Goal: Information Seeking & Learning: Learn about a topic

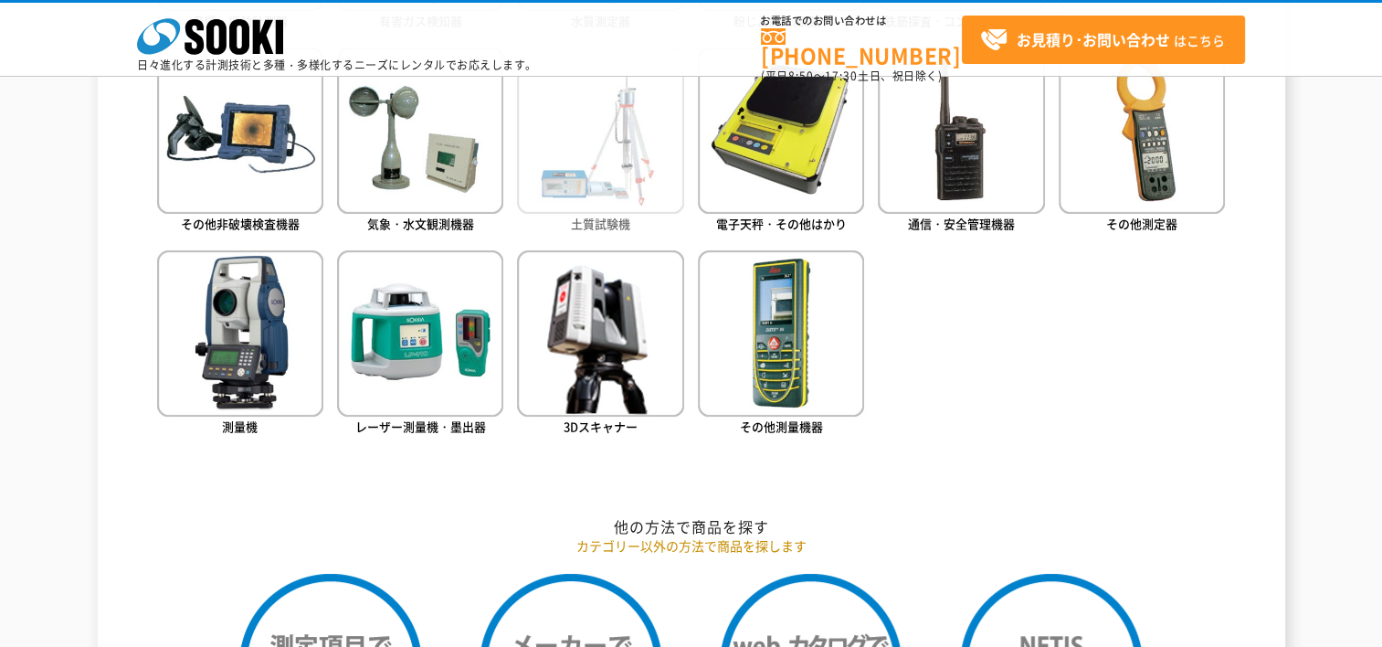
scroll to position [639, 0]
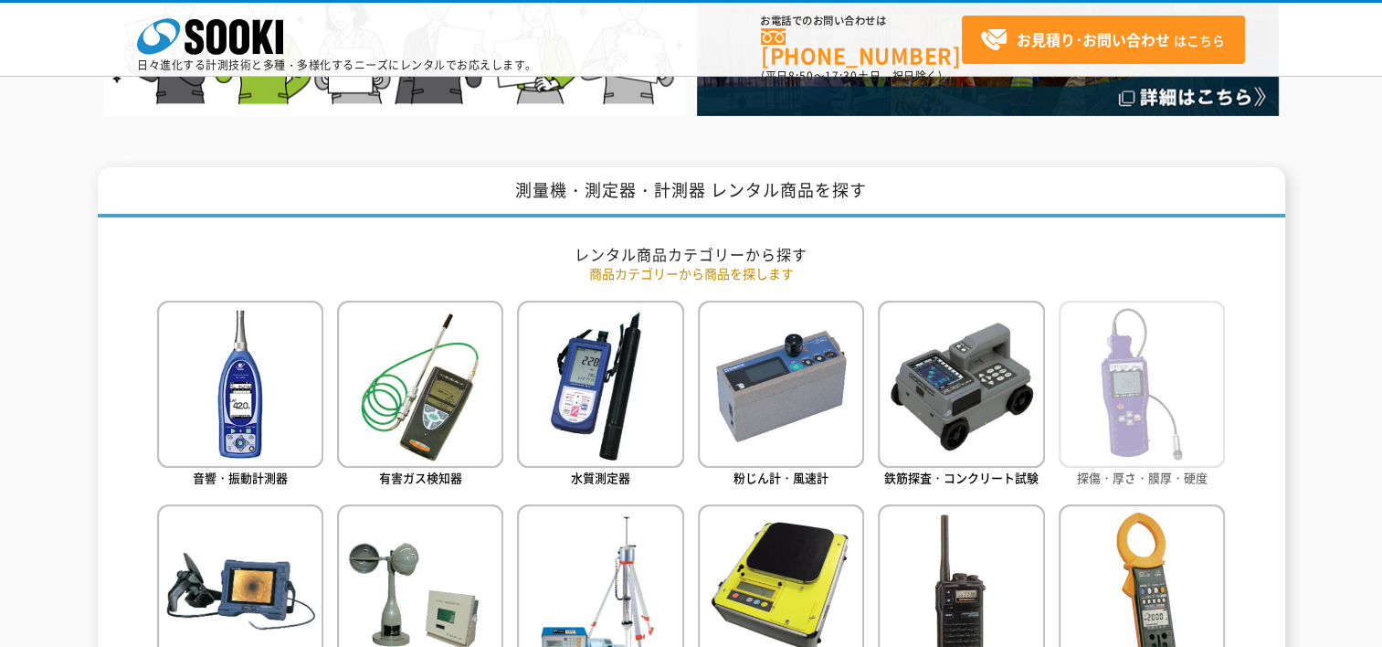
click at [1128, 433] on img at bounding box center [1141, 383] width 166 height 166
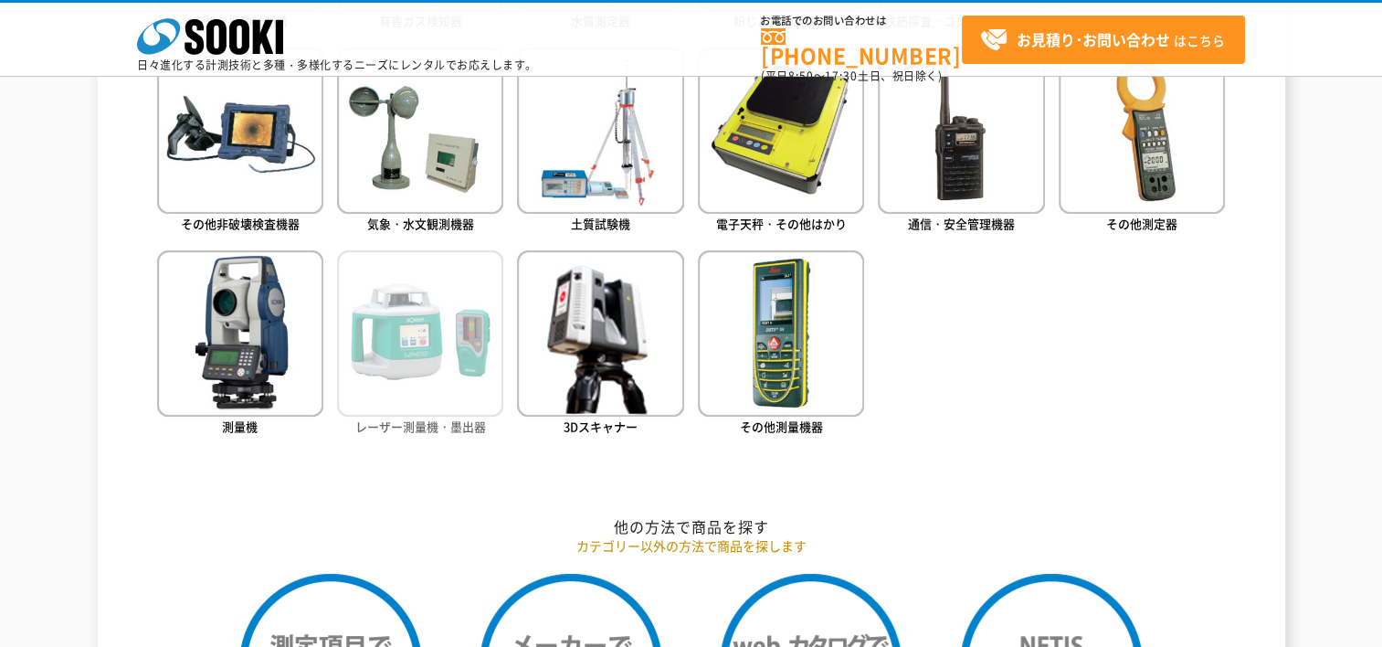
scroll to position [1005, 0]
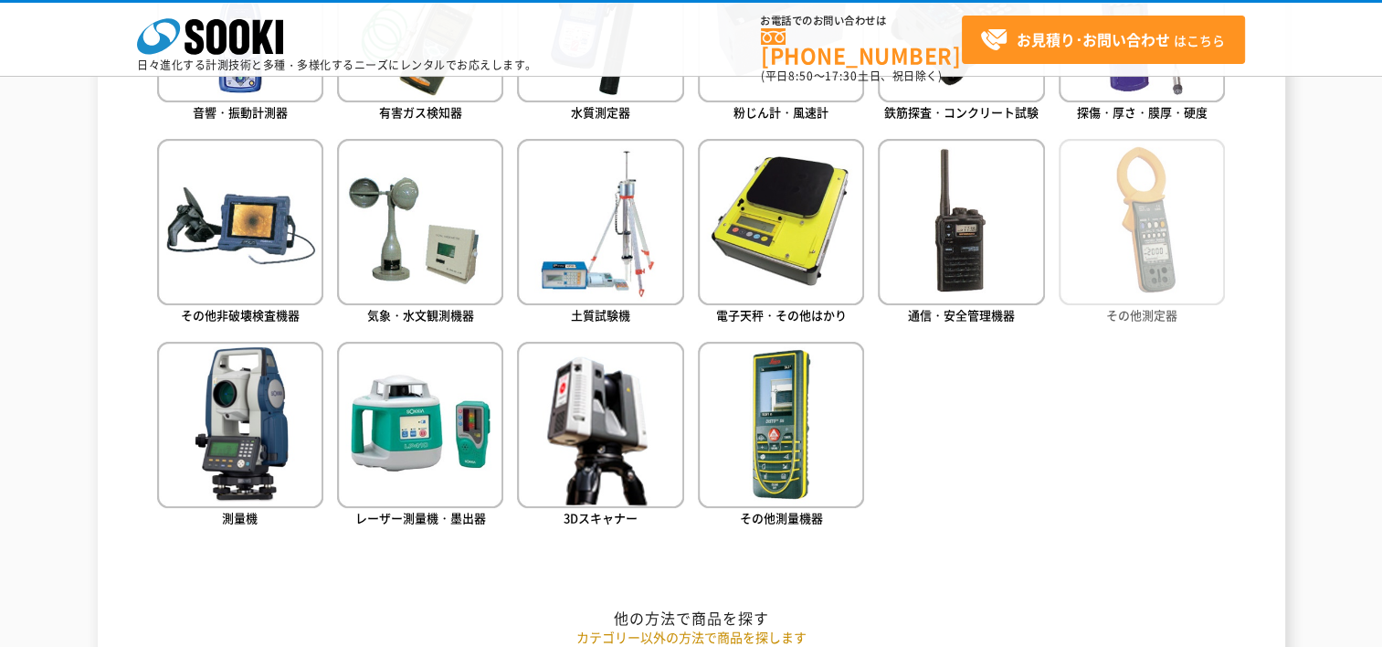
click at [1120, 270] on img at bounding box center [1141, 222] width 166 height 166
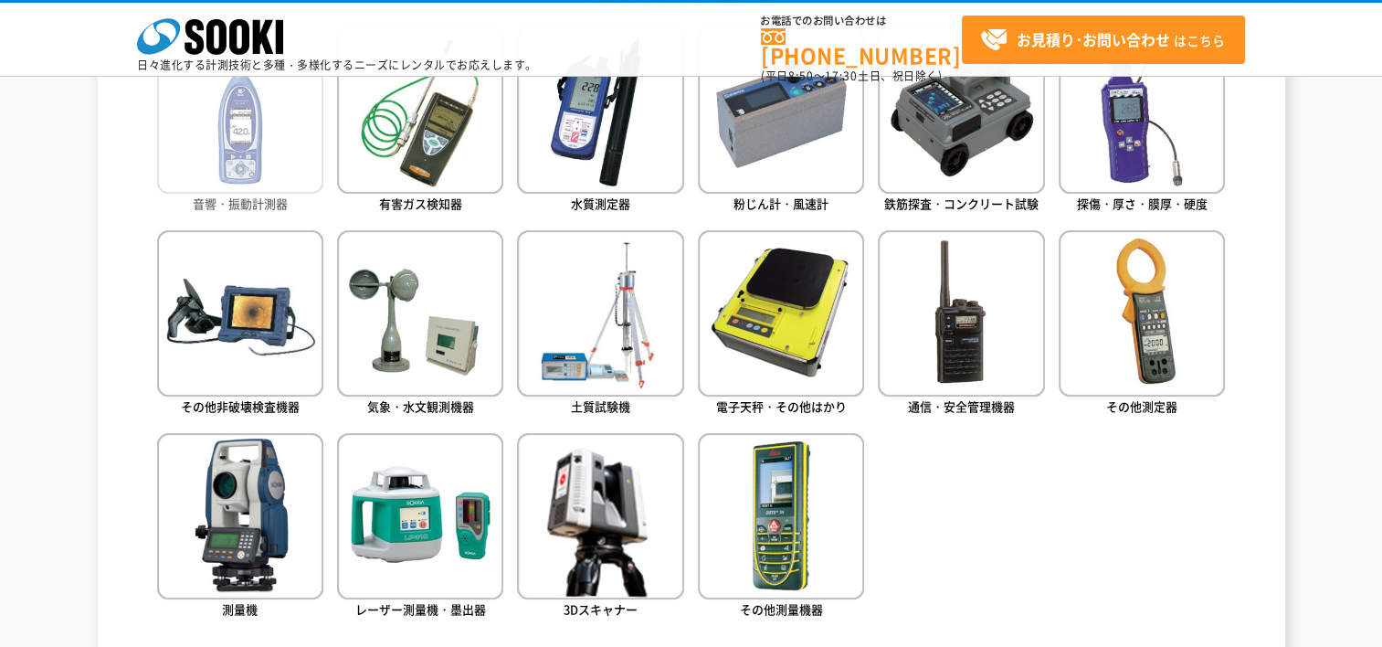
scroll to position [731, 0]
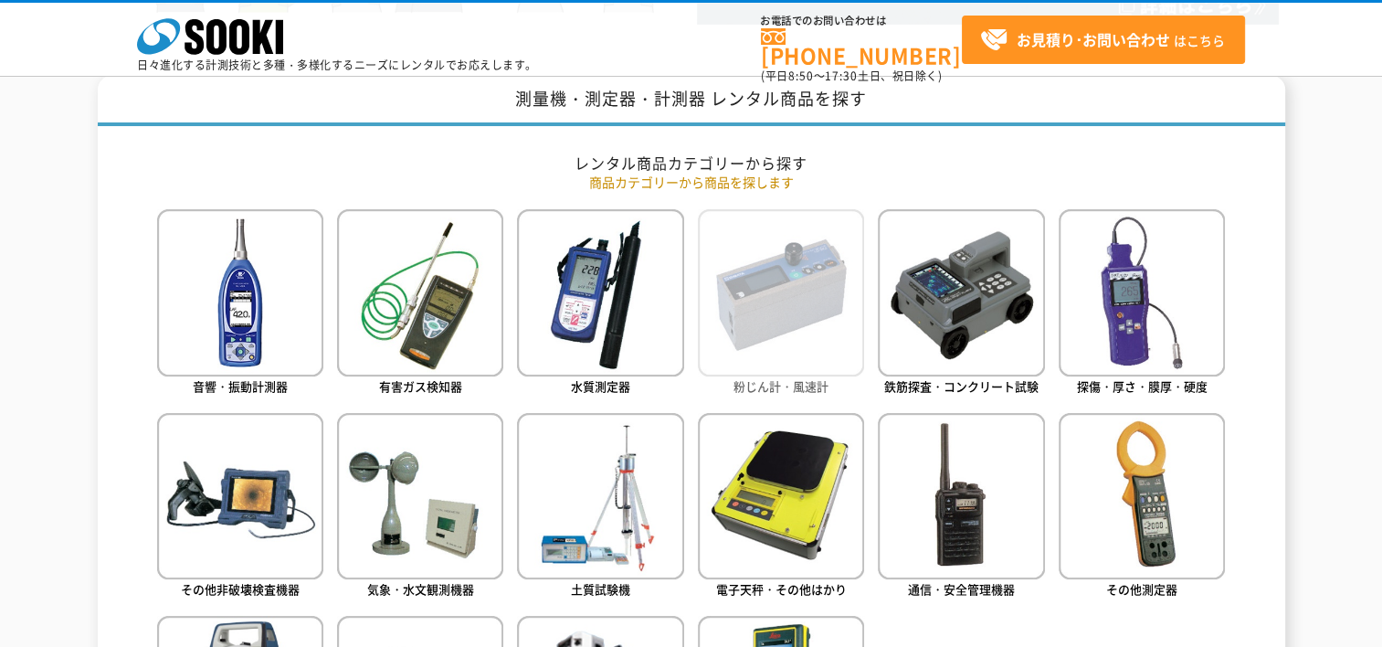
click at [802, 336] on img at bounding box center [781, 292] width 166 height 166
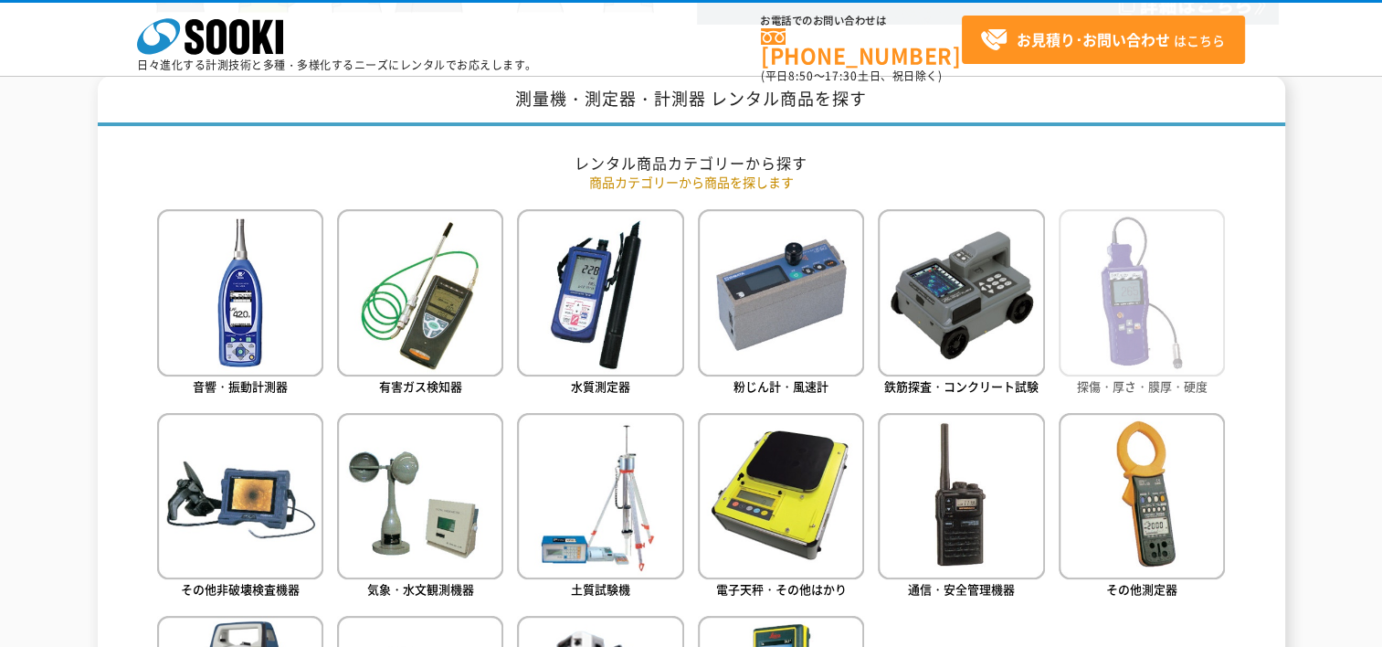
click at [1125, 268] on img at bounding box center [1141, 292] width 166 height 166
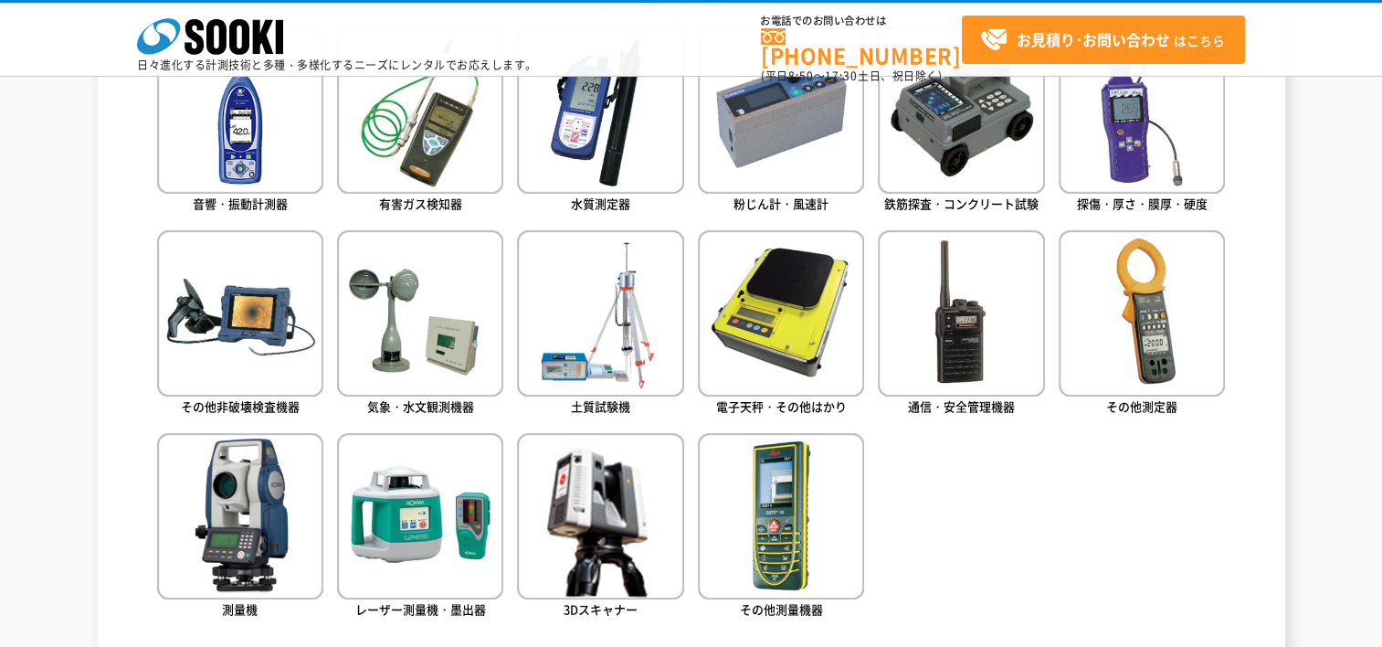
scroll to position [1005, 0]
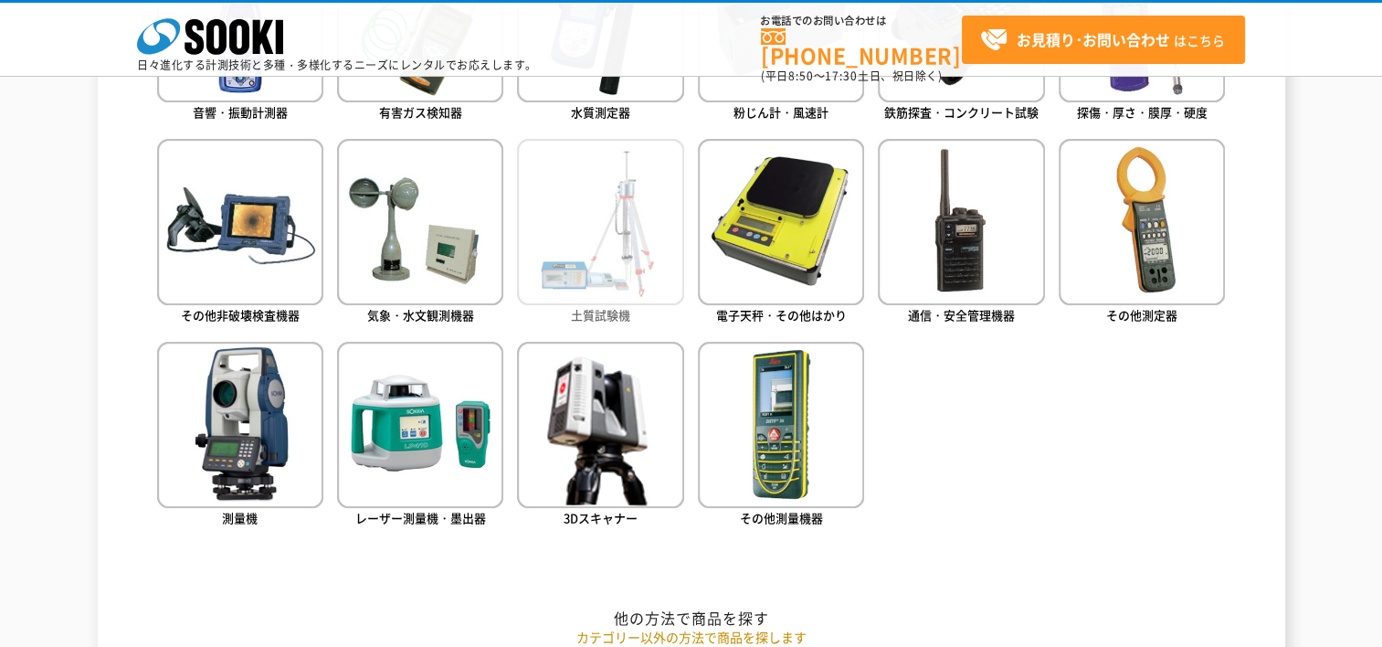
click at [605, 289] on img at bounding box center [600, 222] width 166 height 166
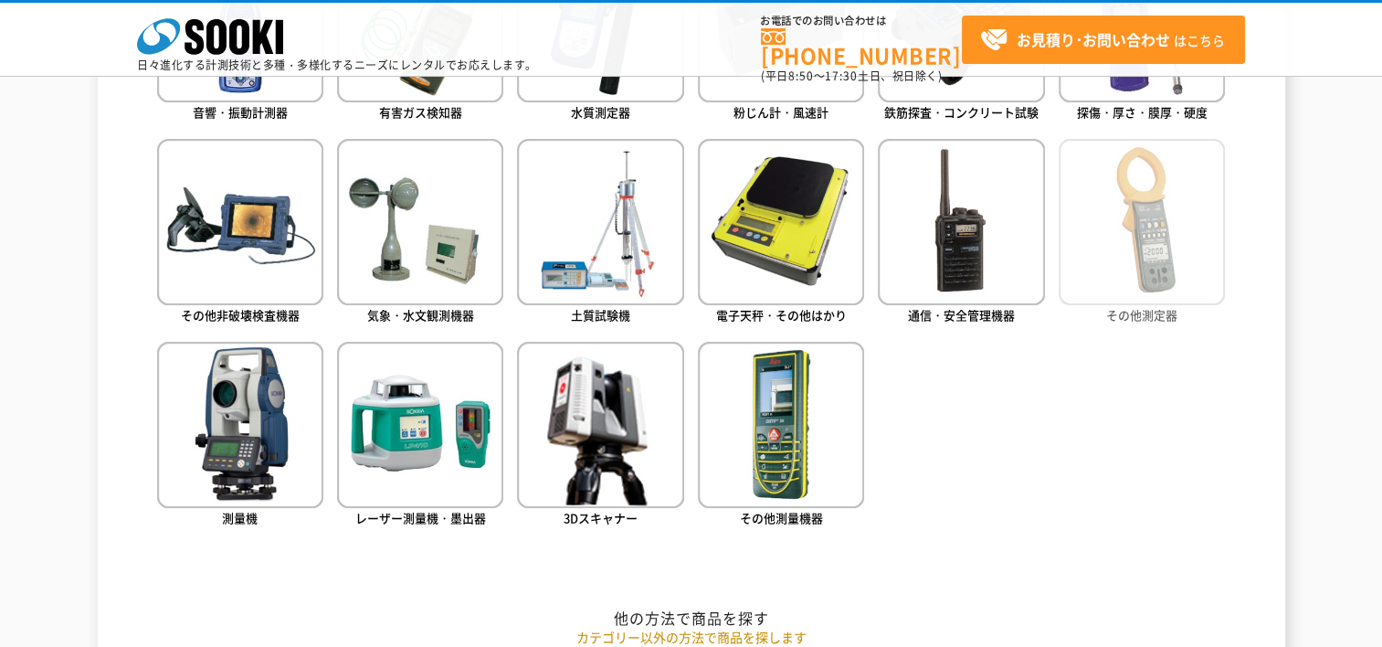
click at [1120, 263] on img at bounding box center [1141, 222] width 166 height 166
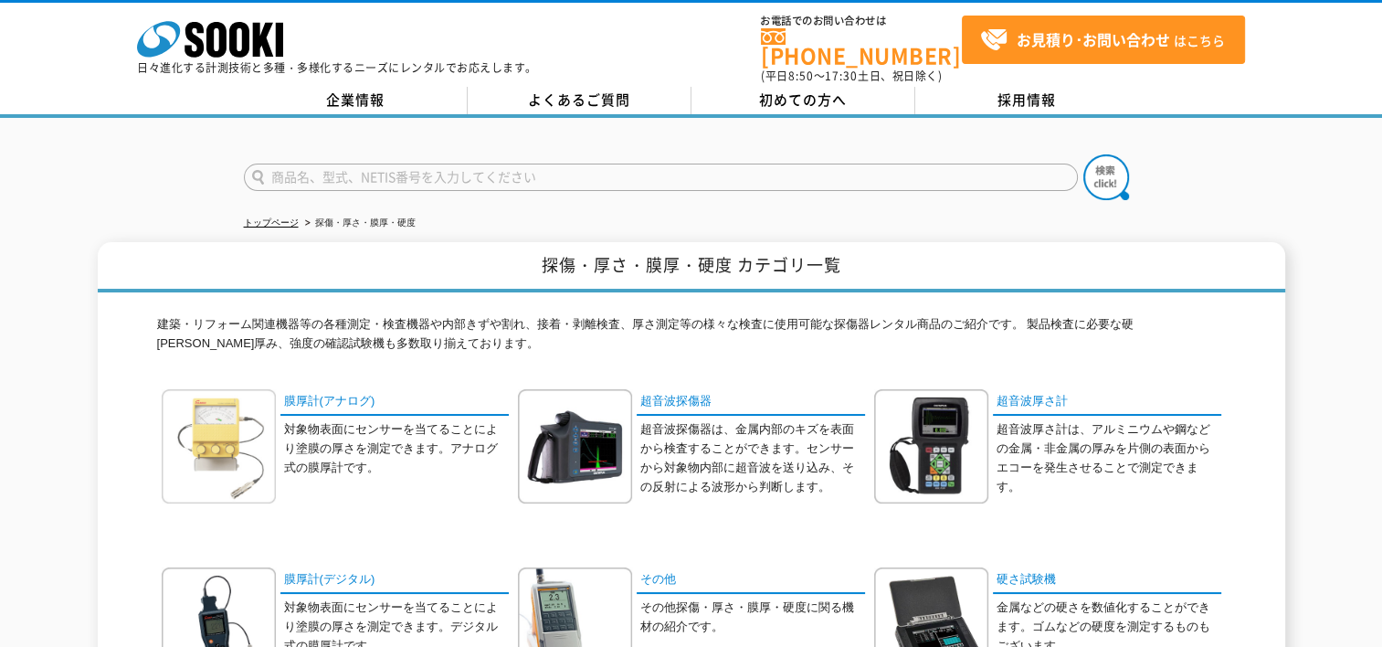
click at [214, 422] on img at bounding box center [219, 446] width 114 height 114
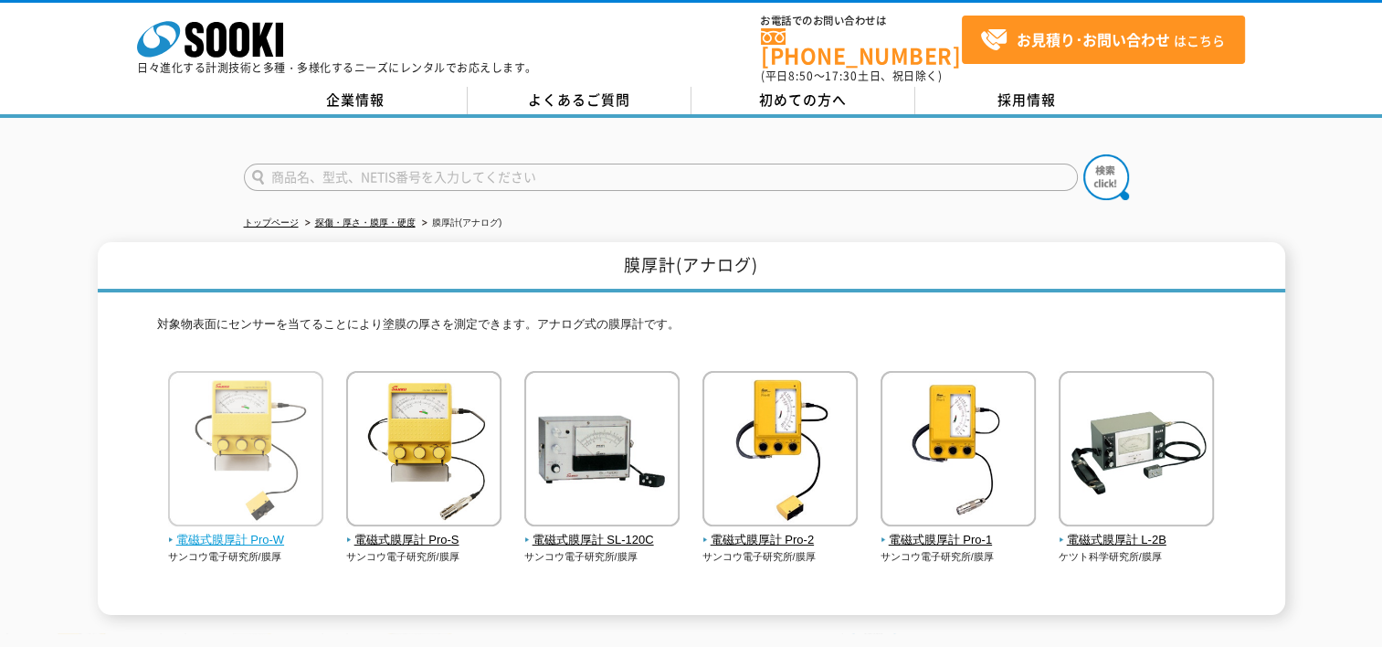
click at [270, 531] on span "電磁式膜厚計 Pro-W" at bounding box center [246, 540] width 156 height 19
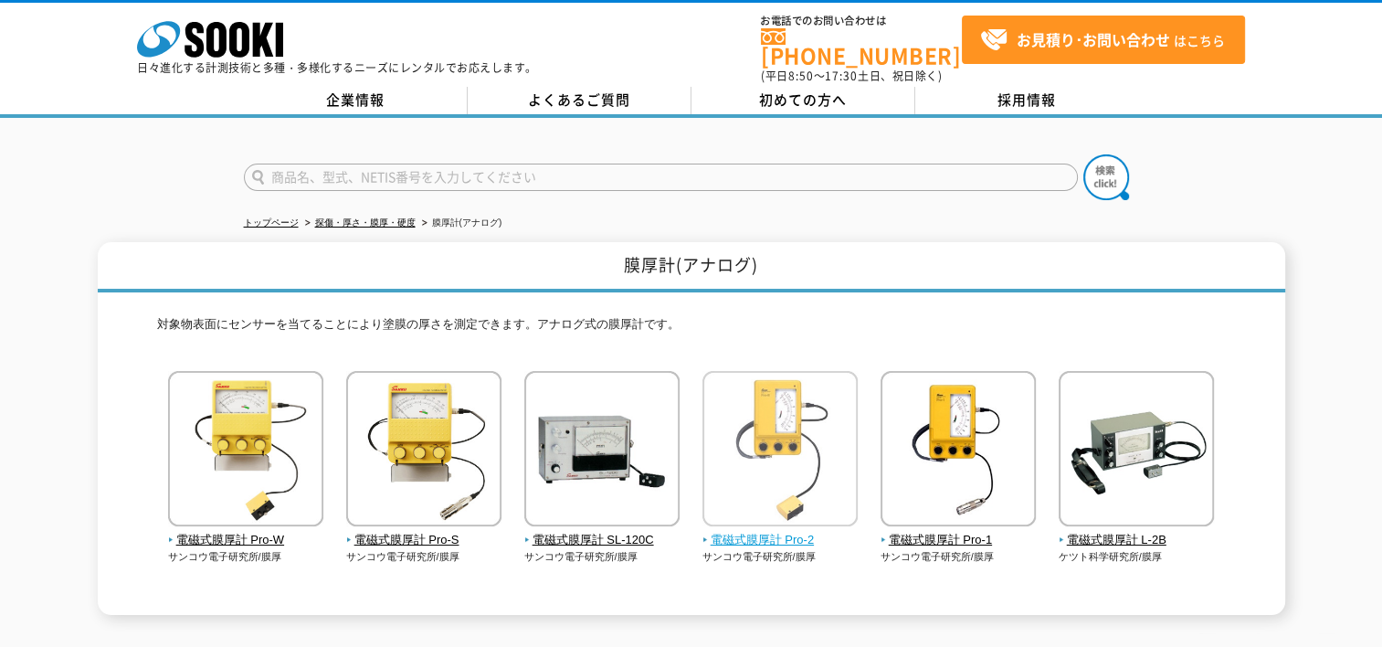
click at [759, 531] on span "電磁式膜厚計 Pro-2" at bounding box center [780, 540] width 156 height 19
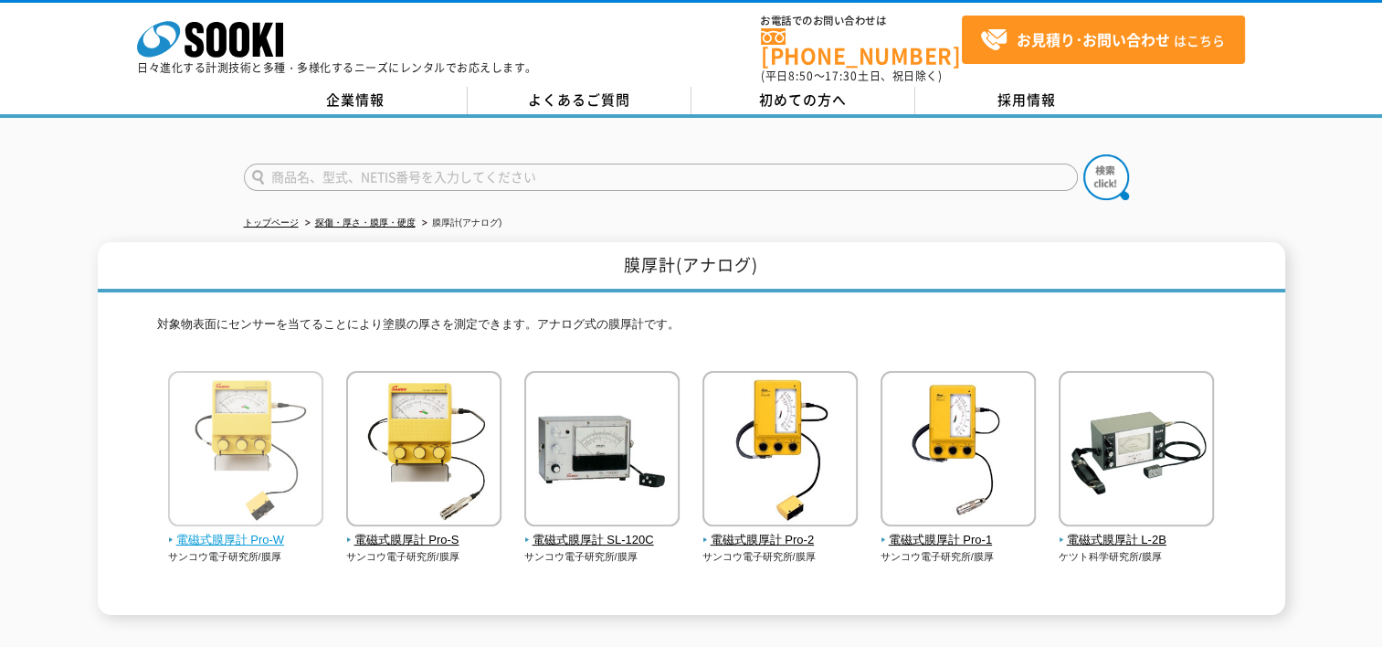
click at [256, 437] on img at bounding box center [245, 451] width 155 height 160
click at [247, 531] on span "電磁式膜厚計 Pro-W" at bounding box center [246, 540] width 156 height 19
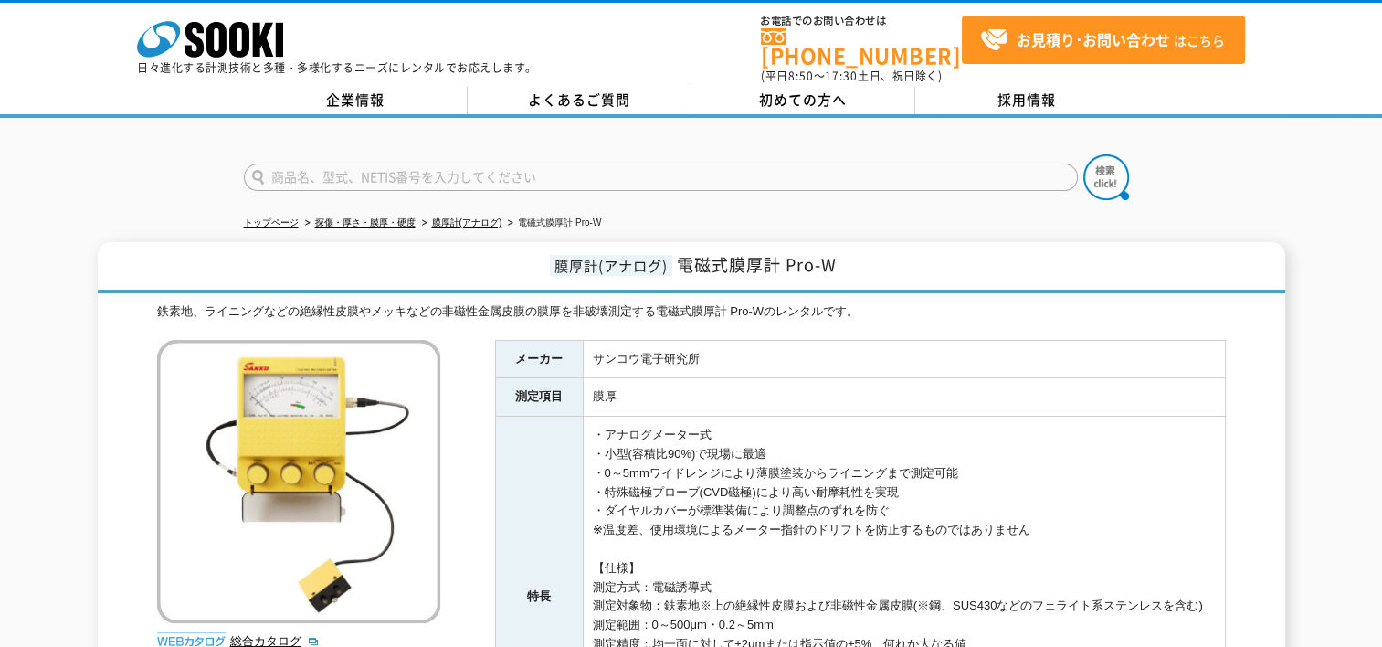
scroll to position [183, 0]
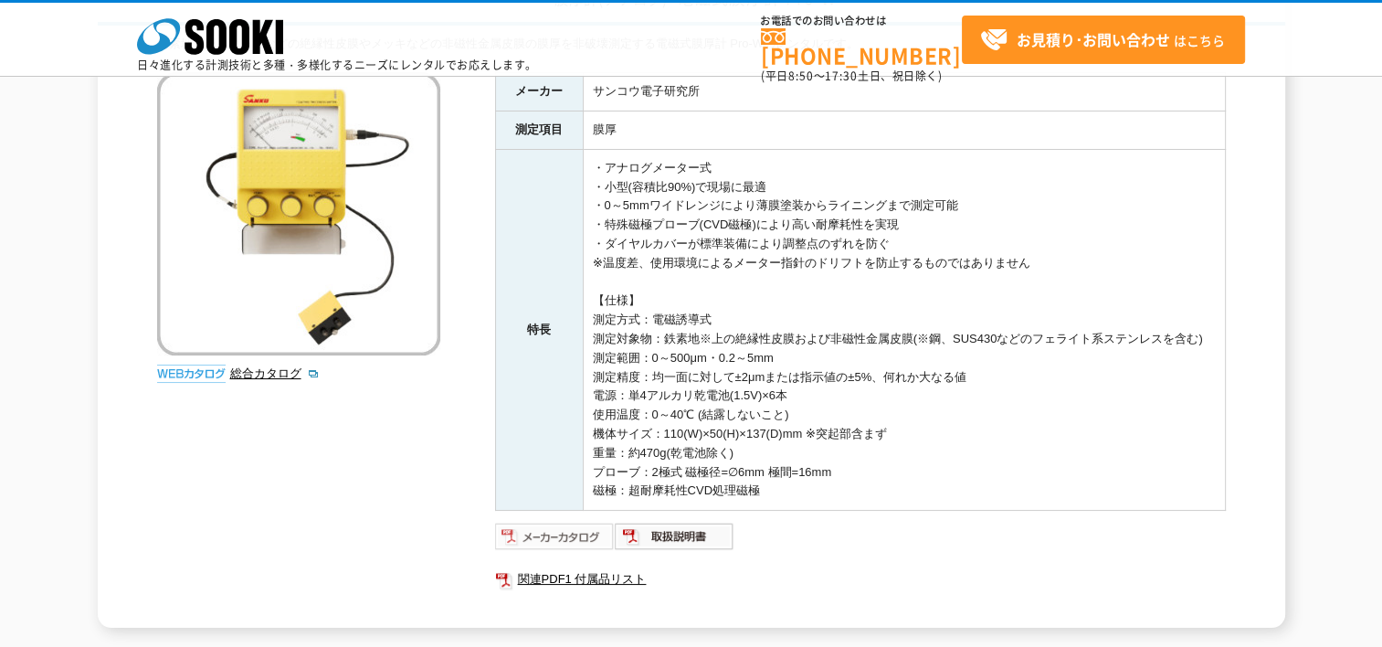
click at [579, 536] on img at bounding box center [555, 535] width 120 height 29
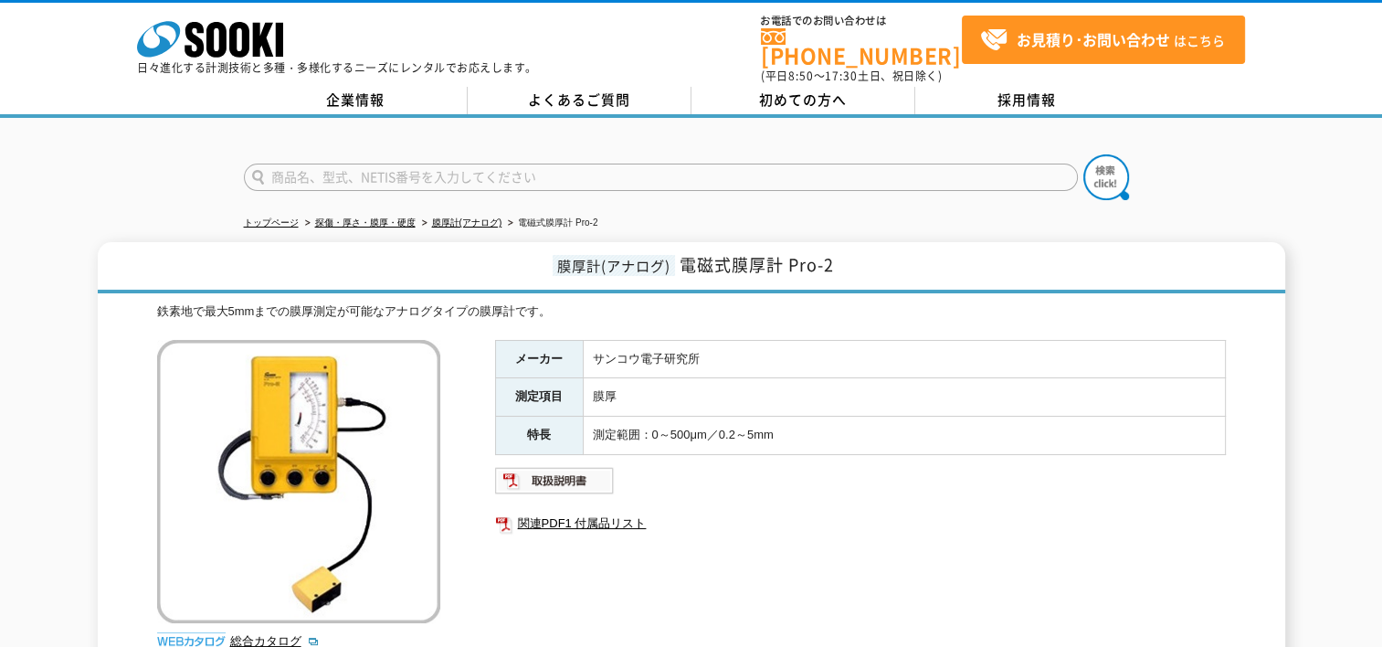
scroll to position [274, 0]
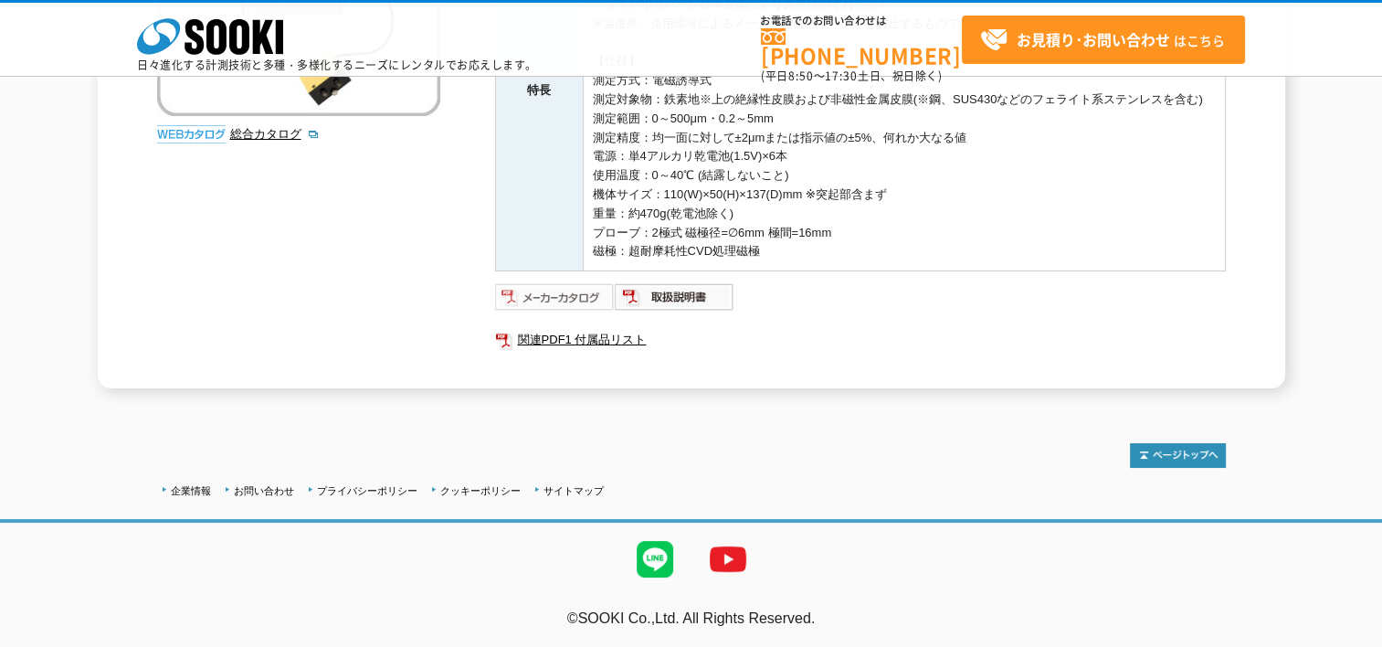
click at [553, 296] on img at bounding box center [555, 296] width 120 height 29
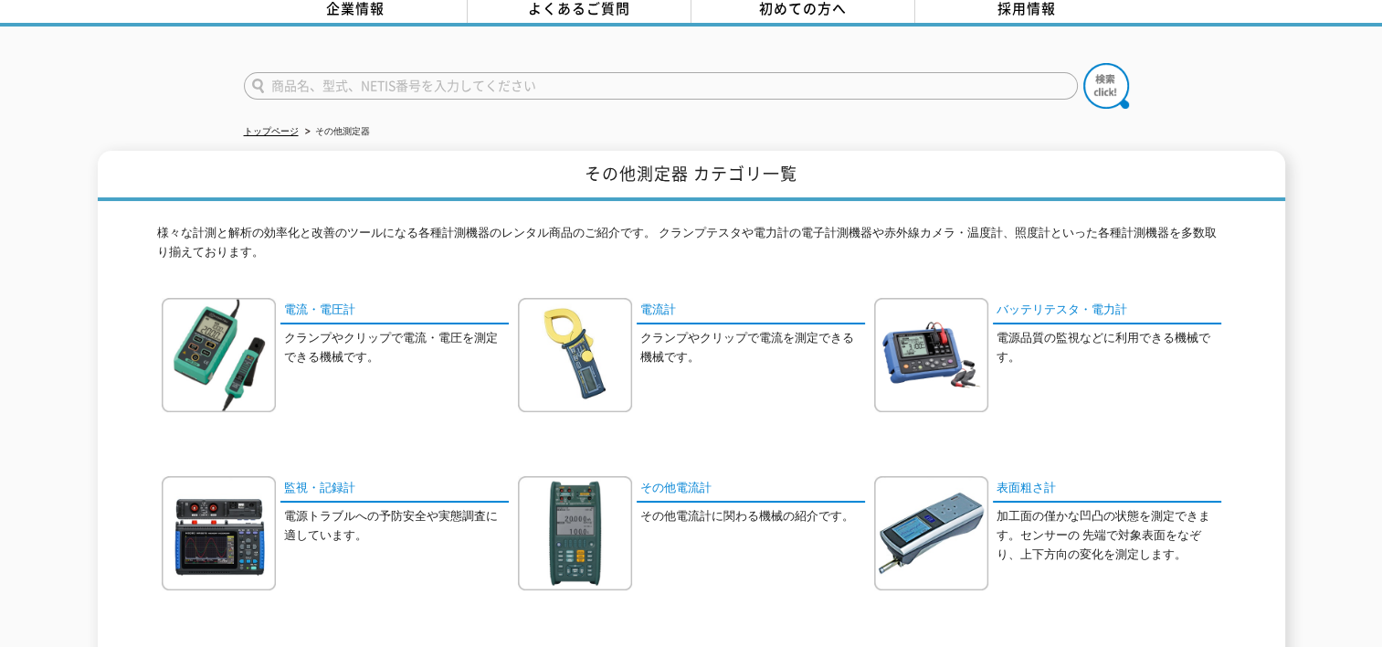
scroll to position [183, 0]
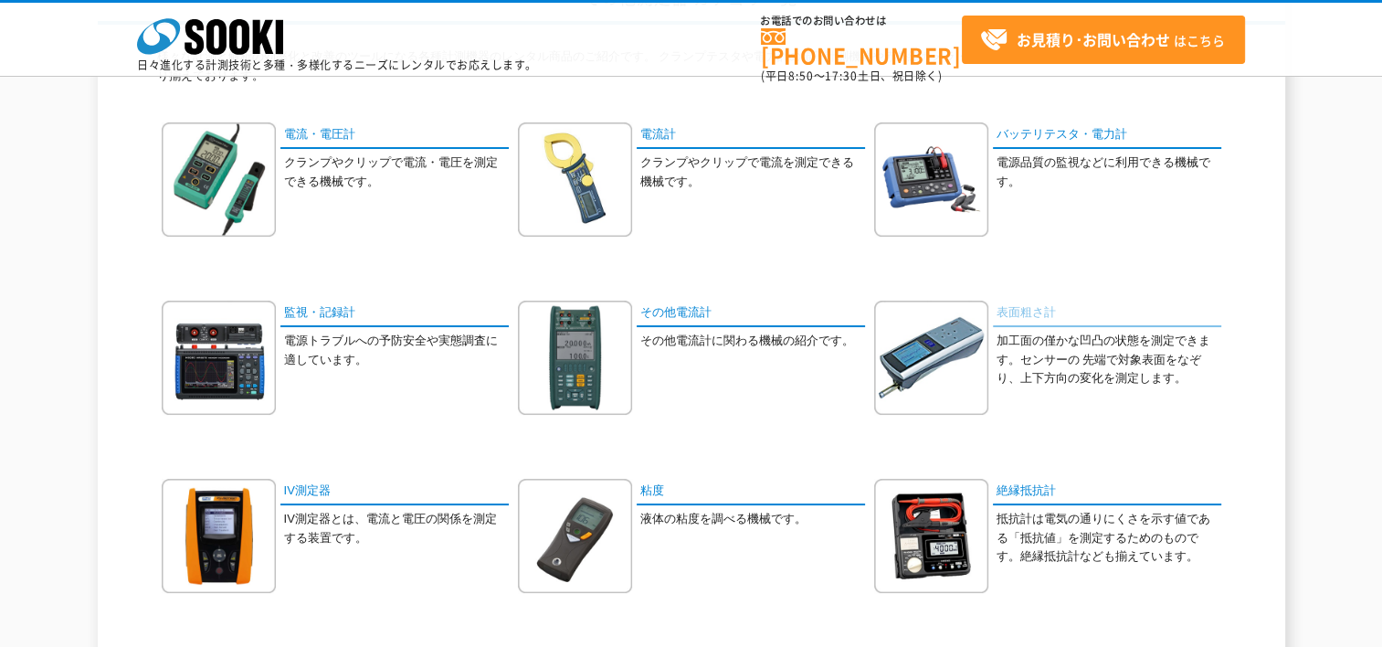
click at [1023, 311] on link "表面粗さ計" at bounding box center [1107, 313] width 228 height 26
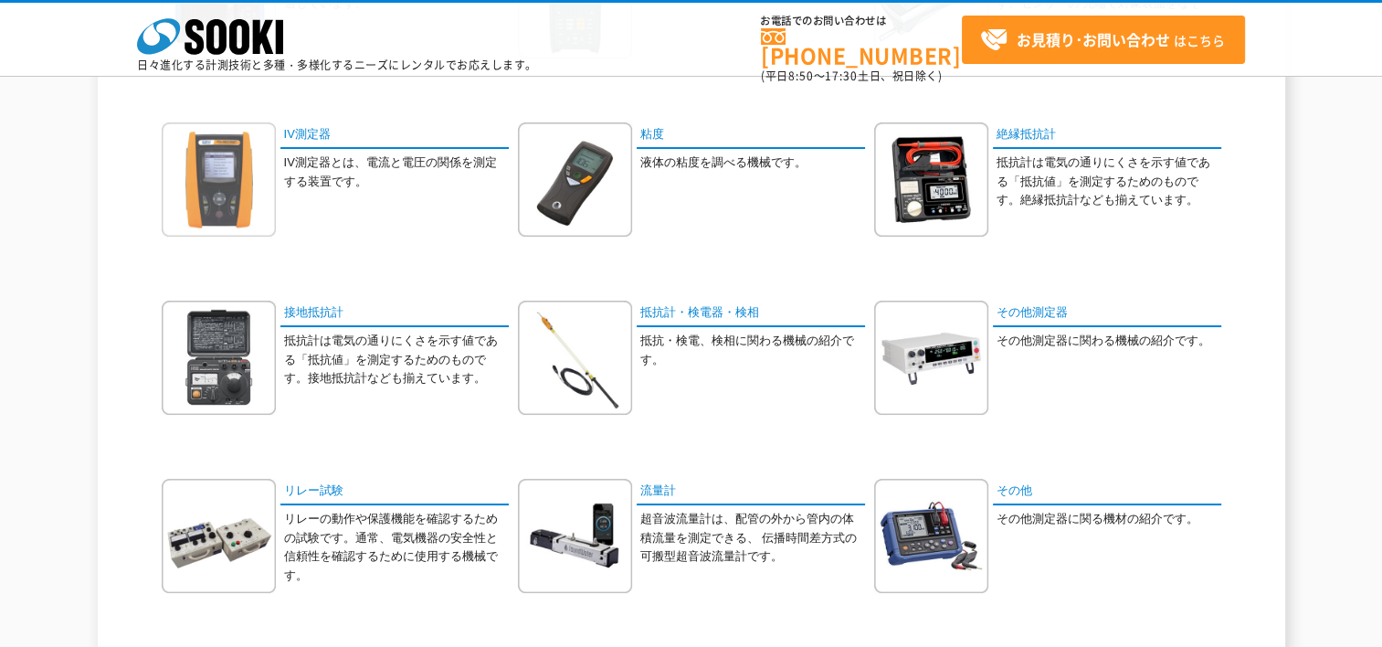
scroll to position [0, 0]
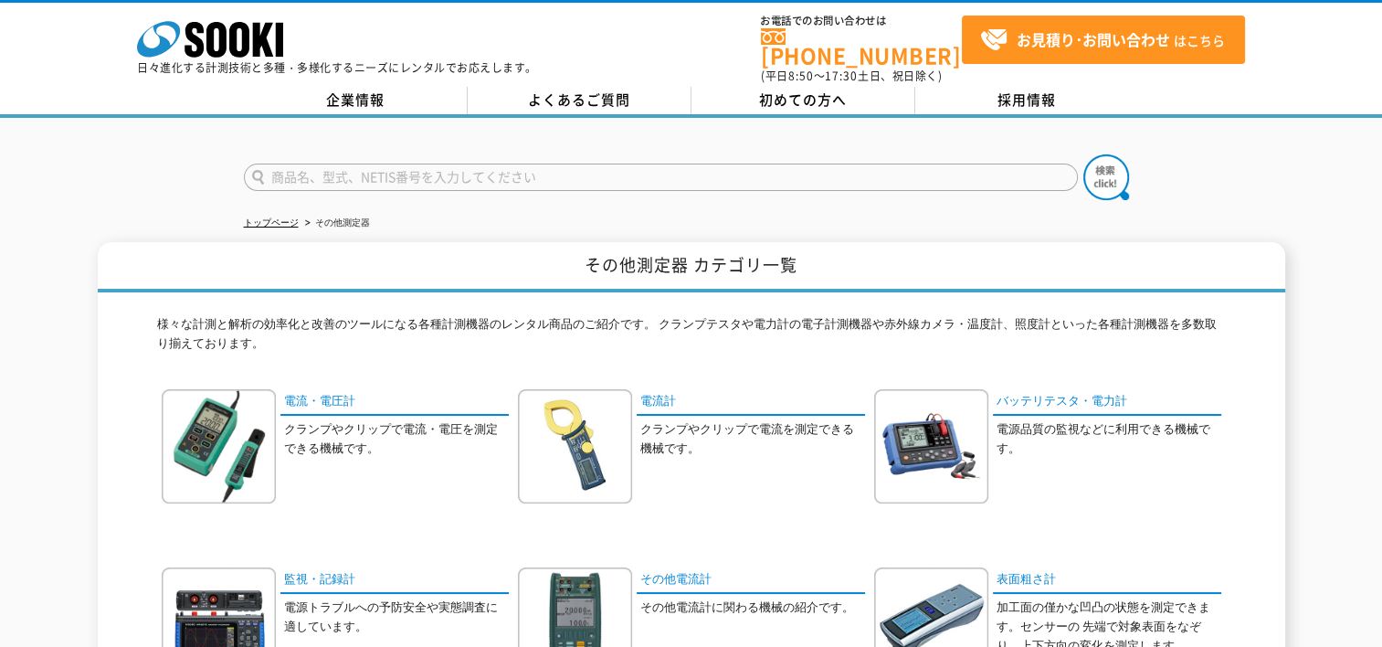
click at [311, 165] on input "text" at bounding box center [661, 176] width 834 height 27
type input "えんぶんけい"
click at [1083, 154] on button at bounding box center [1106, 177] width 46 height 46
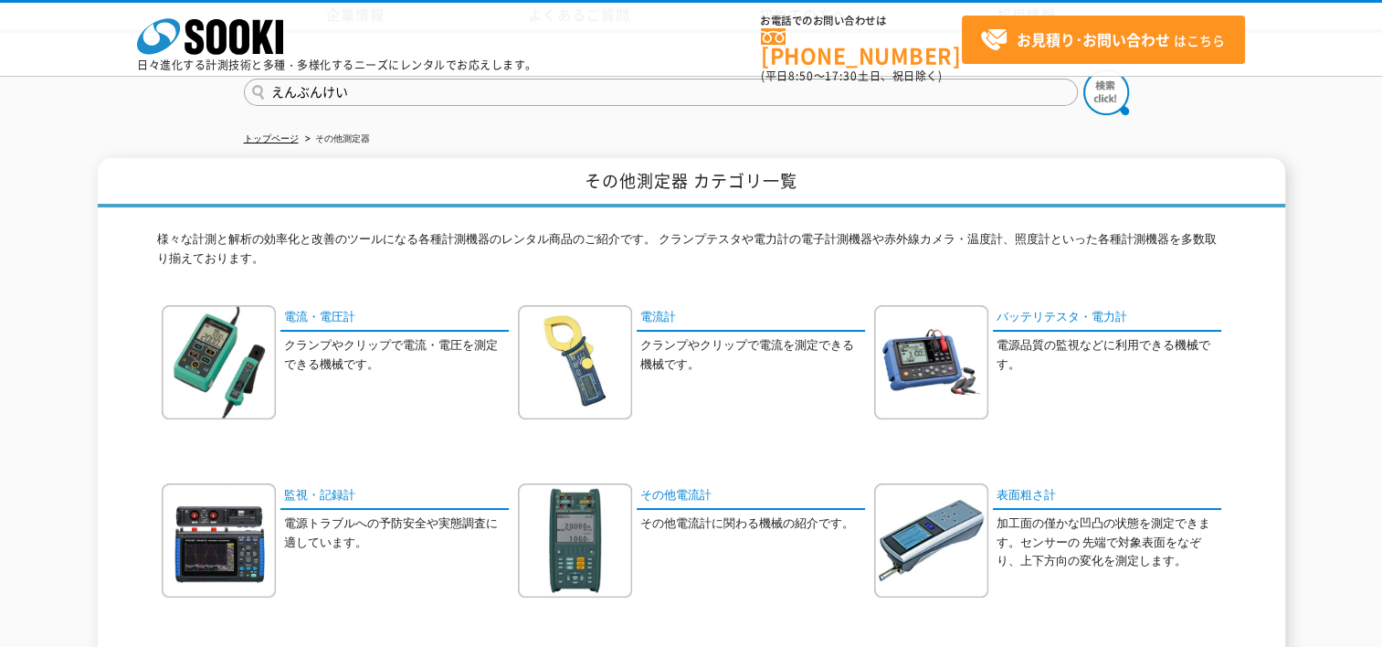
scroll to position [457, 0]
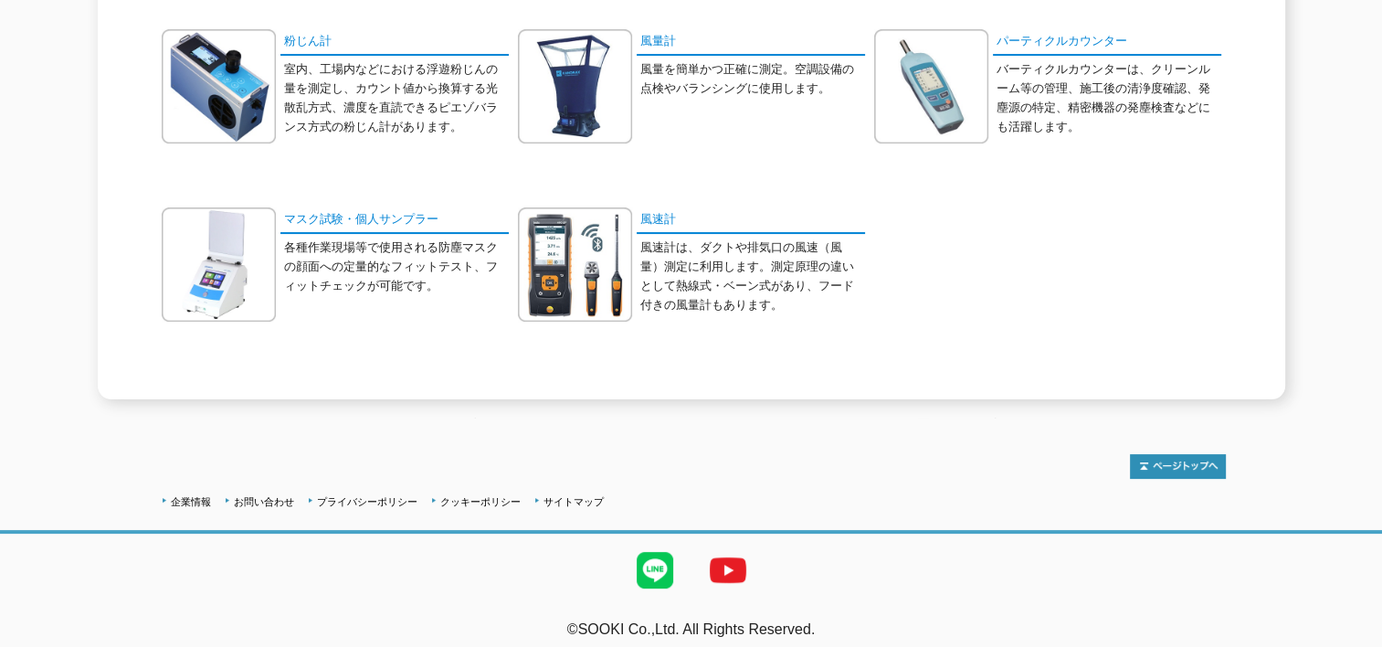
scroll to position [177, 0]
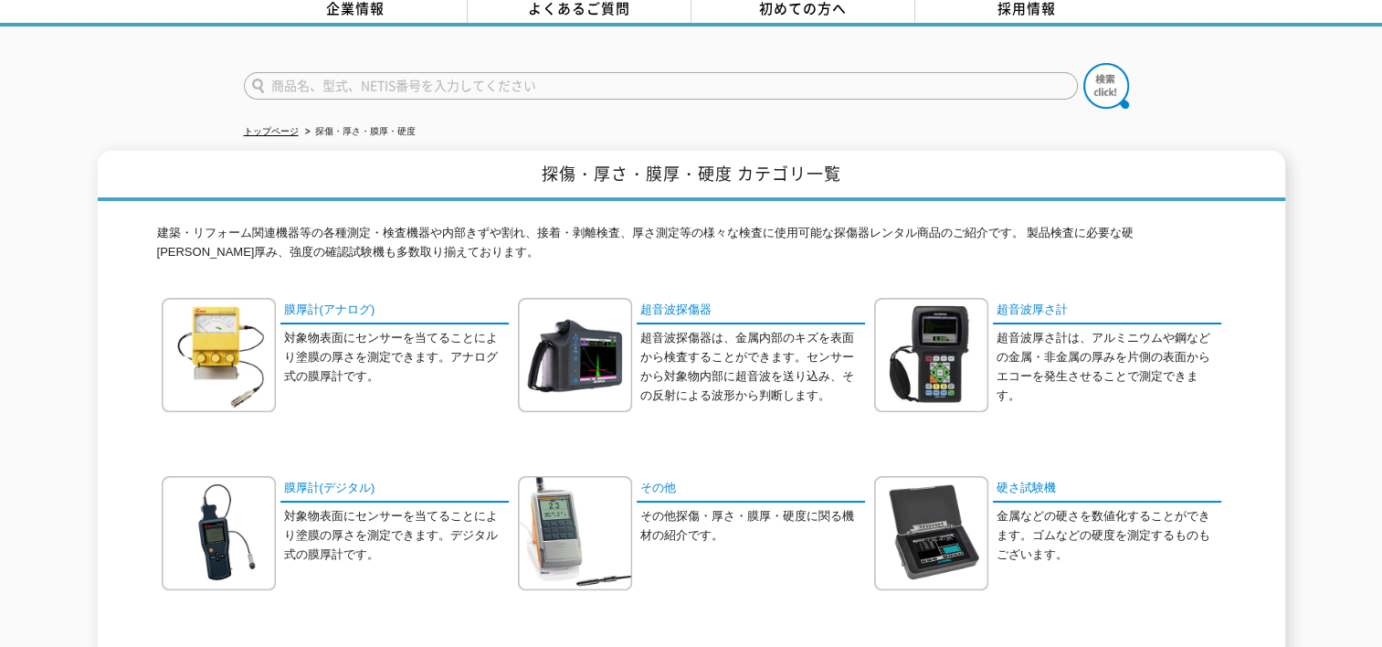
scroll to position [274, 0]
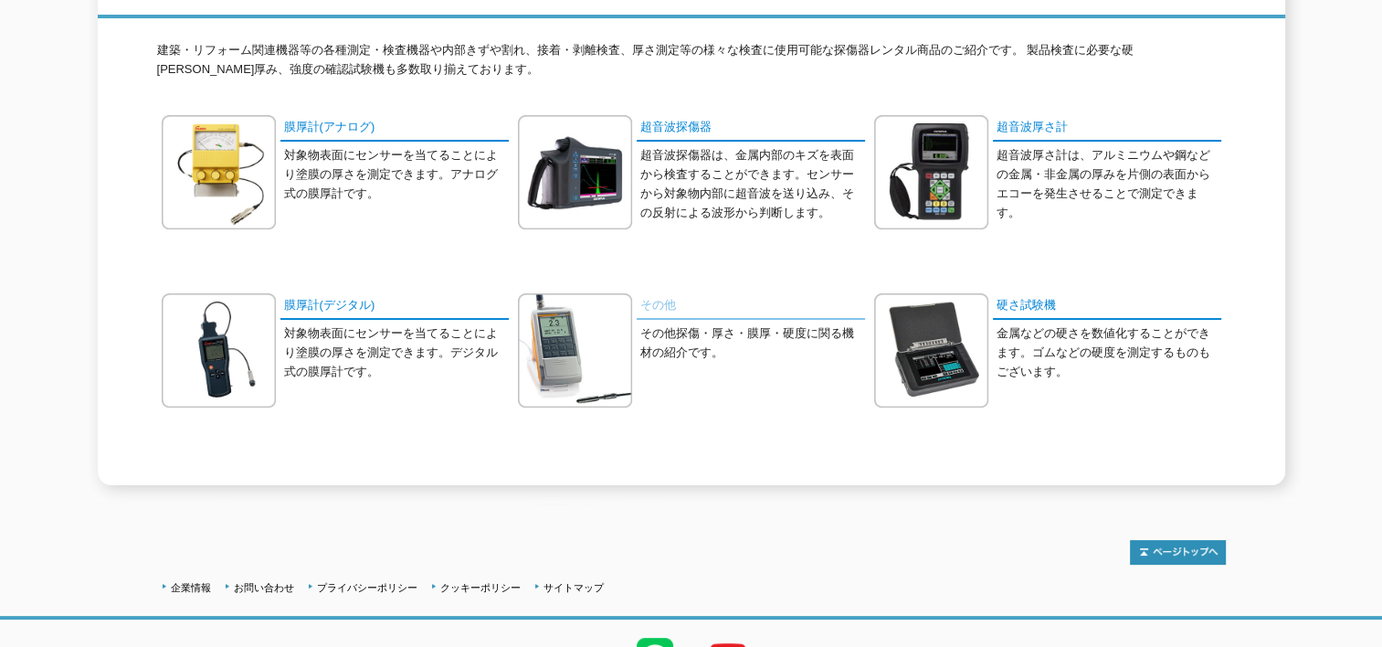
click at [653, 293] on link "その他" at bounding box center [751, 306] width 228 height 26
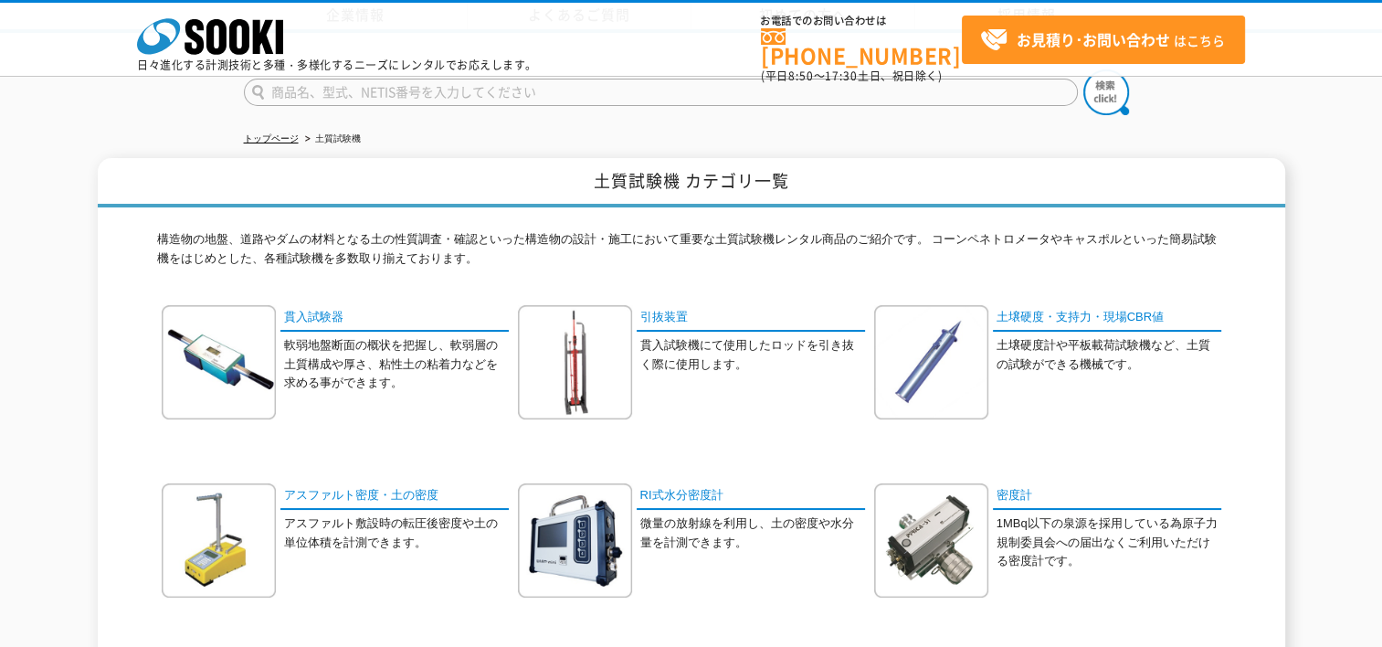
scroll to position [183, 0]
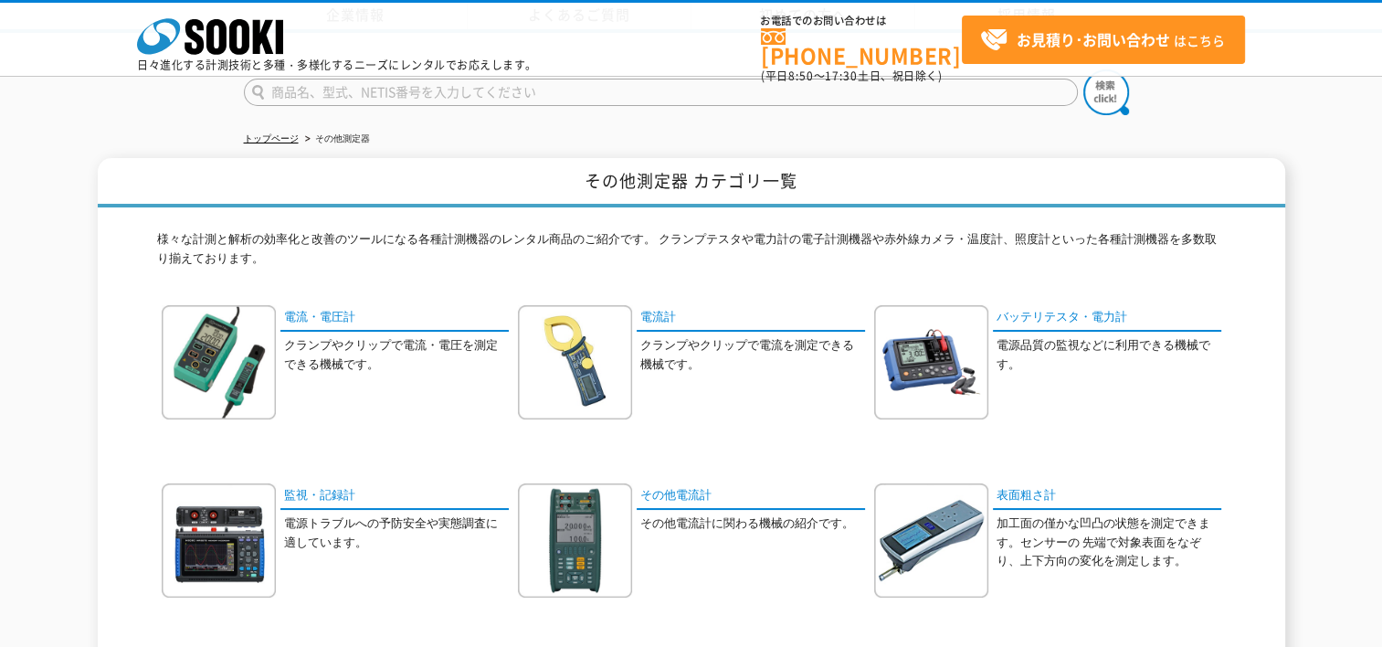
scroll to position [183, 0]
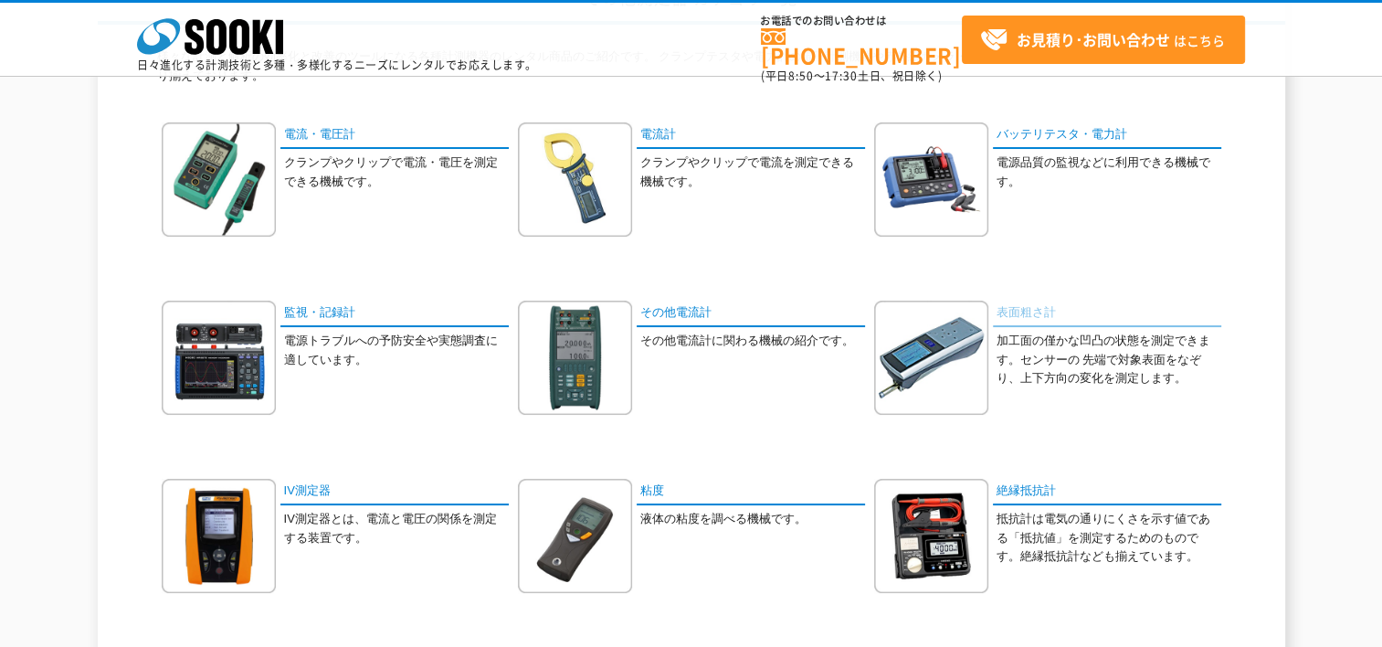
click at [1031, 311] on link "表面粗さ計" at bounding box center [1107, 313] width 228 height 26
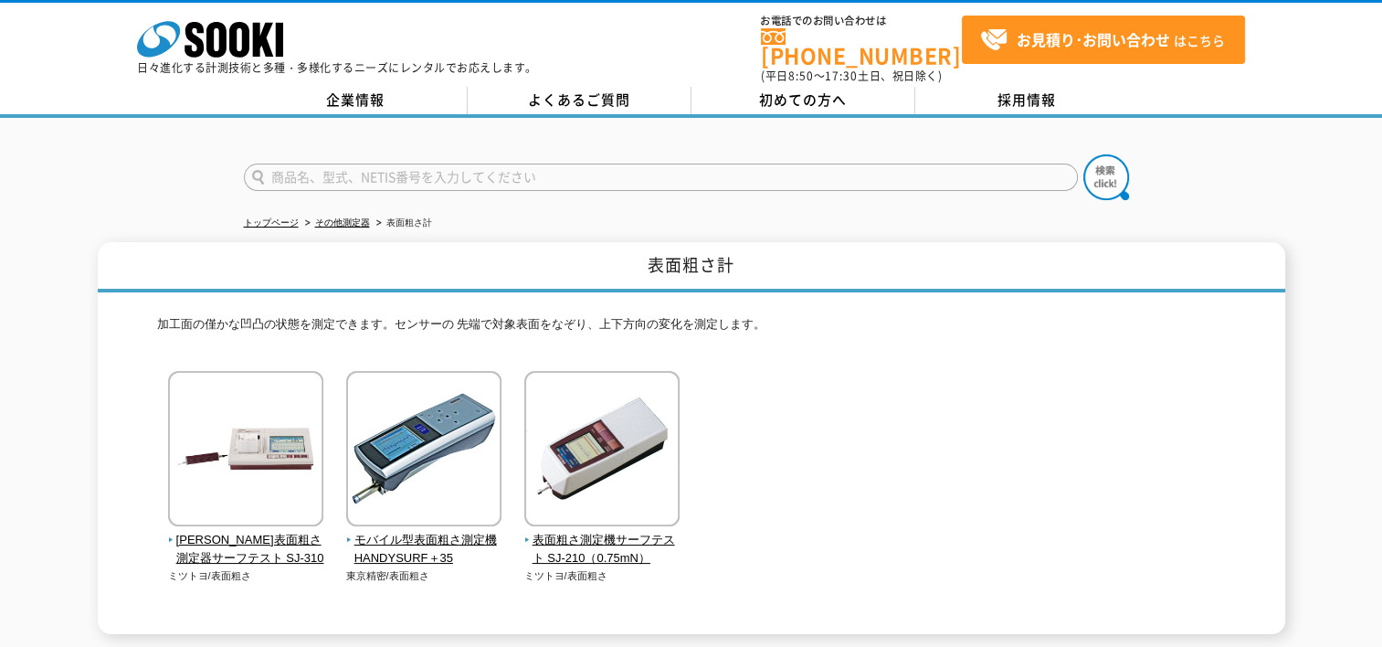
click at [391, 163] on input "text" at bounding box center [661, 176] width 834 height 27
type input "ポータブル表面塩分計"
click at [1083, 154] on button at bounding box center [1106, 177] width 46 height 46
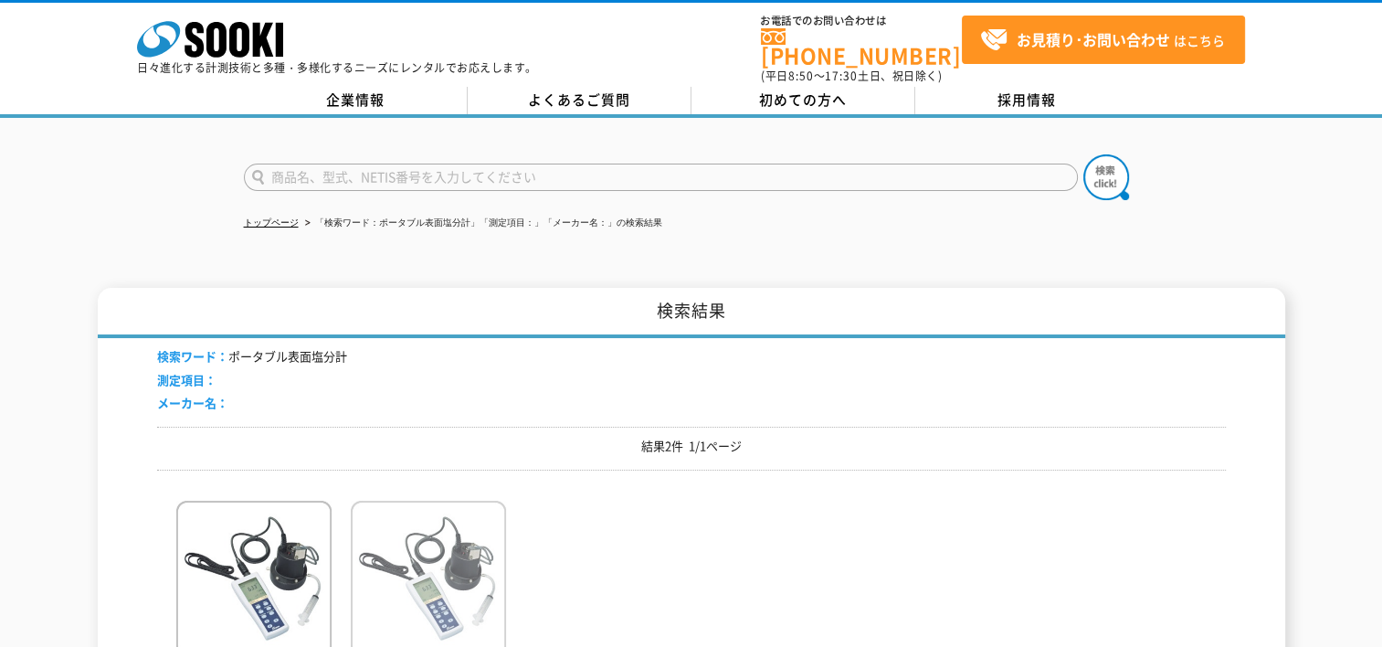
scroll to position [183, 0]
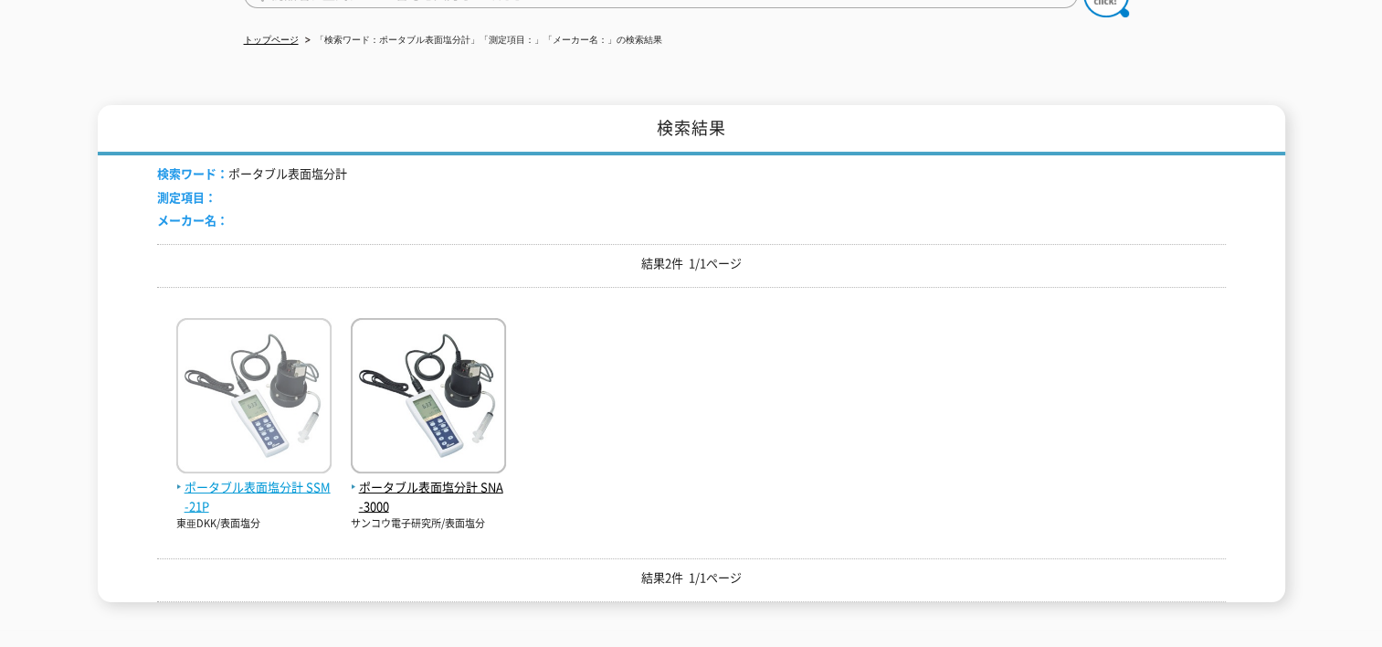
click at [267, 478] on span "ポータブル表面塩分計 SSM-21P" at bounding box center [253, 497] width 155 height 38
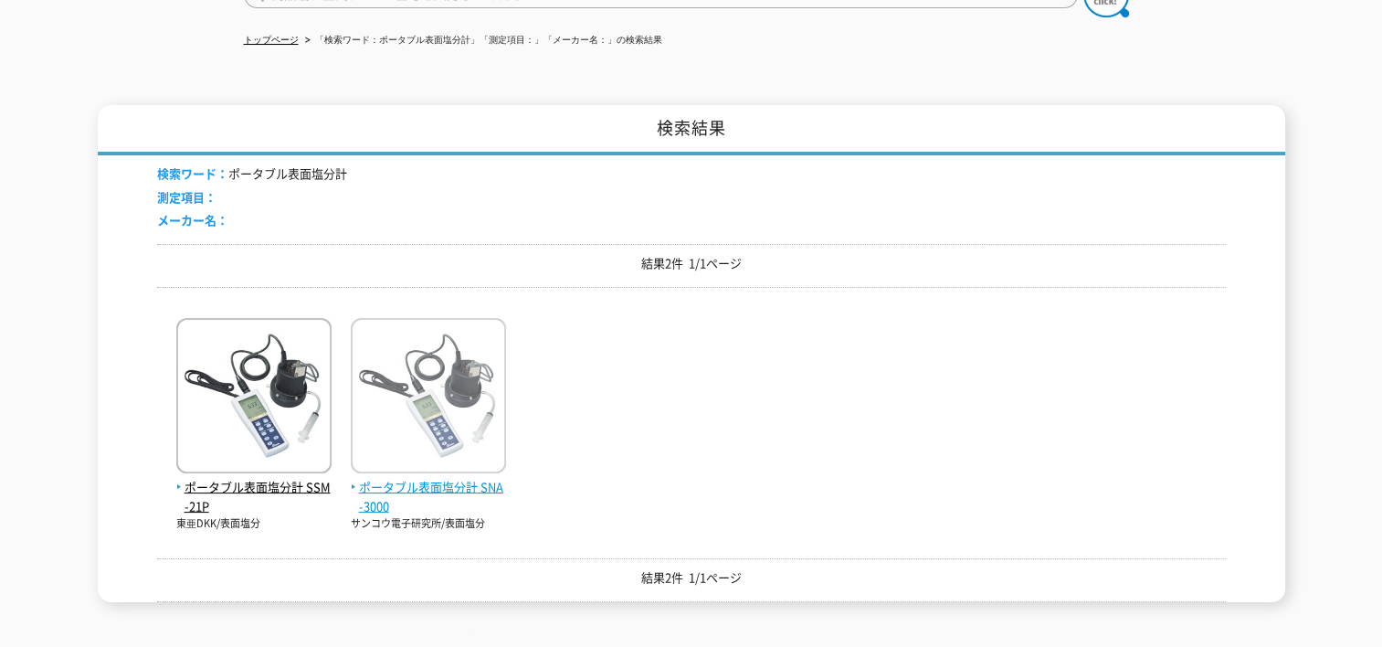
click at [462, 479] on span "ポータブル表面塩分計 SNA-3000" at bounding box center [428, 497] width 155 height 38
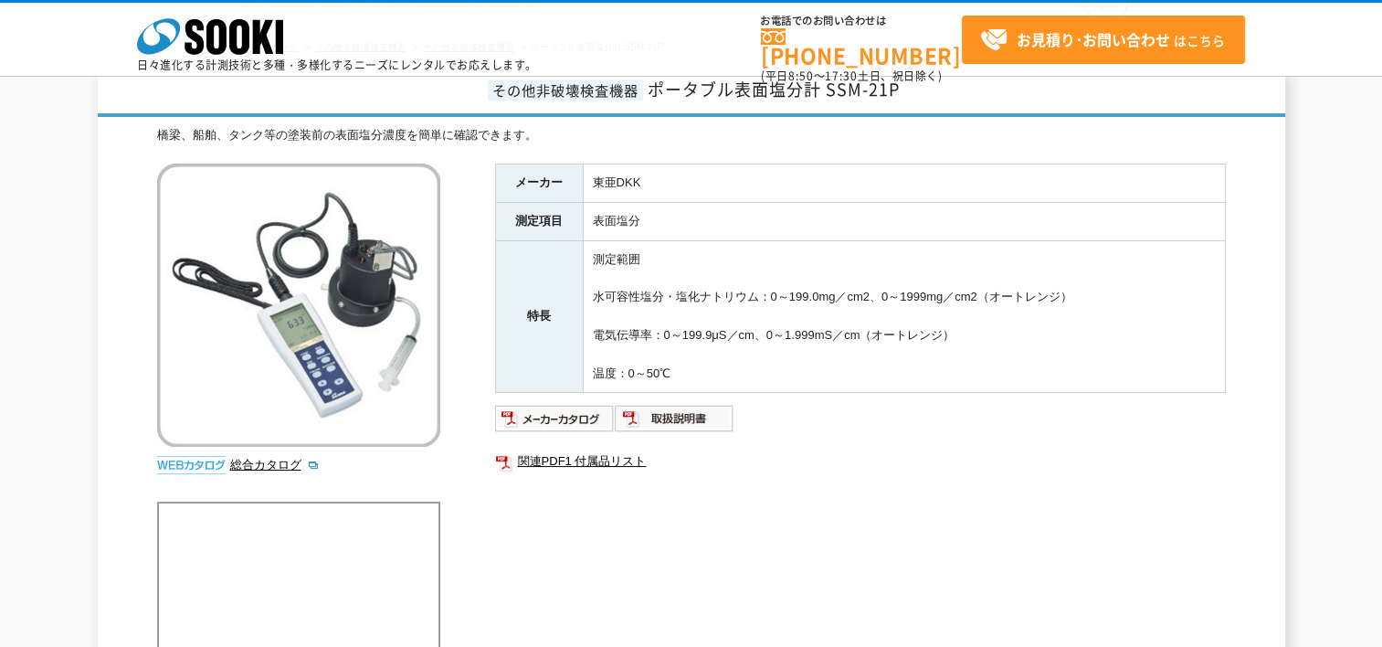
scroll to position [274, 0]
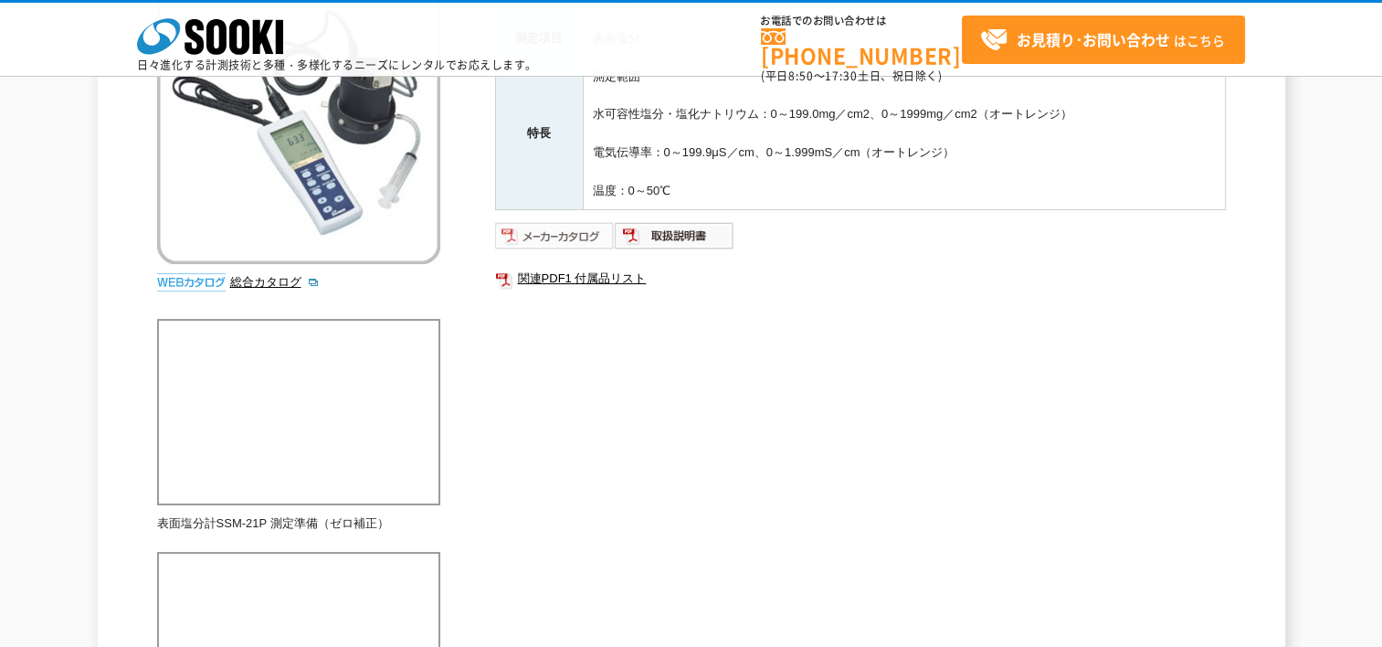
click at [552, 229] on img at bounding box center [555, 235] width 120 height 29
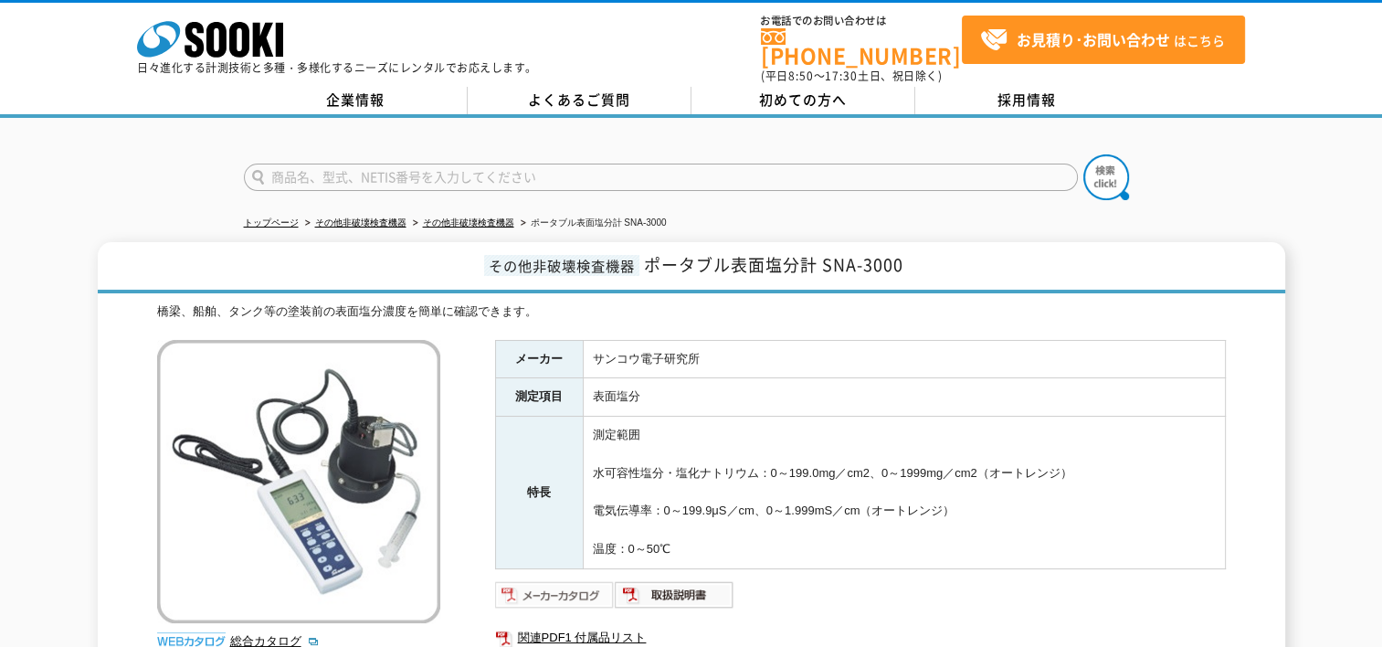
click at [561, 580] on img at bounding box center [555, 594] width 120 height 29
